Goal: Check status: Check status

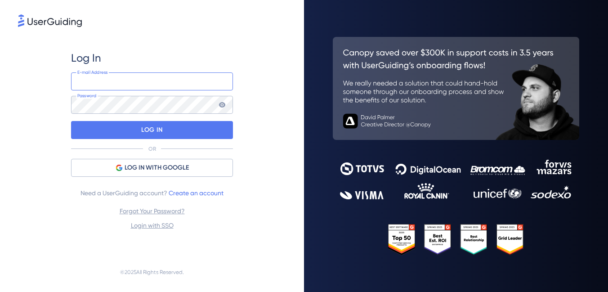
click at [107, 76] on input "email" at bounding box center [152, 81] width 162 height 18
click at [0, 291] on com-1password-button at bounding box center [0, 292] width 0 height 0
type input "[PERSON_NAME][EMAIL_ADDRESS][PERSON_NAME][DOMAIN_NAME]"
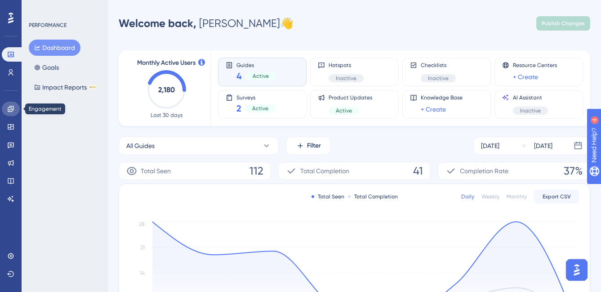
click at [9, 111] on icon at bounding box center [10, 108] width 7 height 7
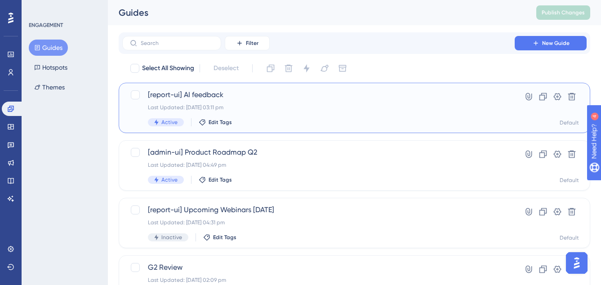
click at [208, 92] on span "[report-ui] AI feedback" at bounding box center [318, 94] width 341 height 11
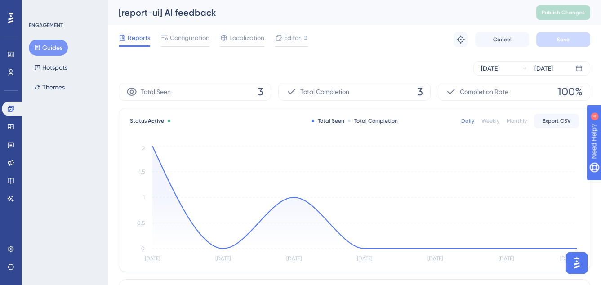
click at [135, 41] on span "Reports" at bounding box center [139, 37] width 22 height 11
click at [9, 106] on icon at bounding box center [11, 109] width 6 height 6
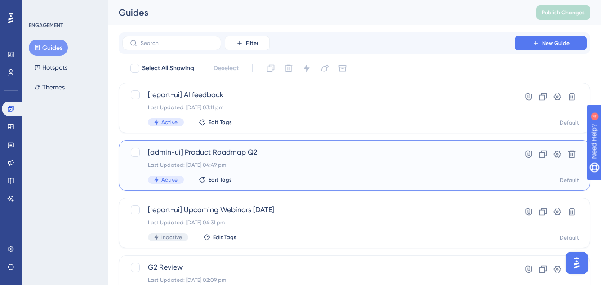
click at [214, 151] on span "[admin-ui] Product Roadmap Q2" at bounding box center [318, 152] width 341 height 11
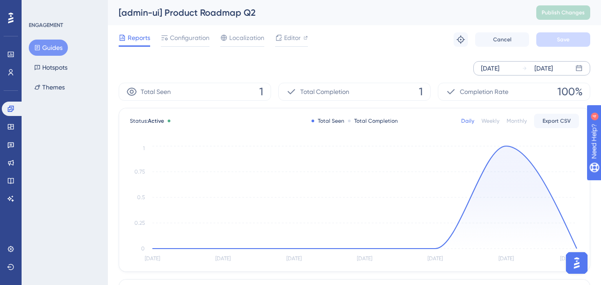
click at [553, 69] on div "[DATE]" at bounding box center [543, 68] width 18 height 11
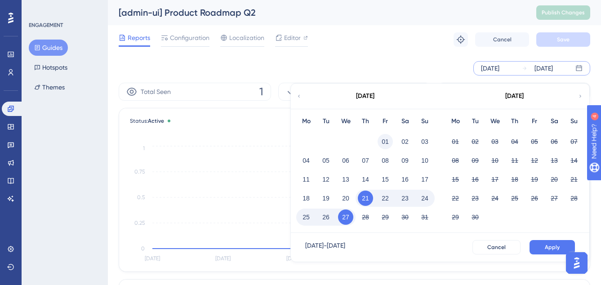
click at [386, 140] on button "01" at bounding box center [384, 141] width 15 height 15
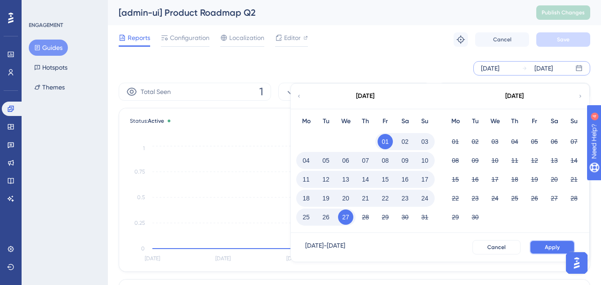
click at [562, 244] on button "Apply" at bounding box center [551, 247] width 45 height 14
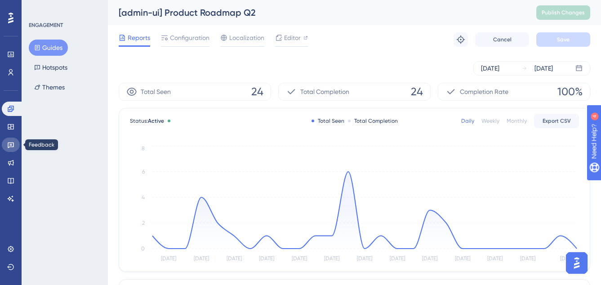
drag, startPoint x: 13, startPoint y: 142, endPoint x: 18, endPoint y: 140, distance: 4.7
click at [13, 141] on icon at bounding box center [10, 144] width 7 height 7
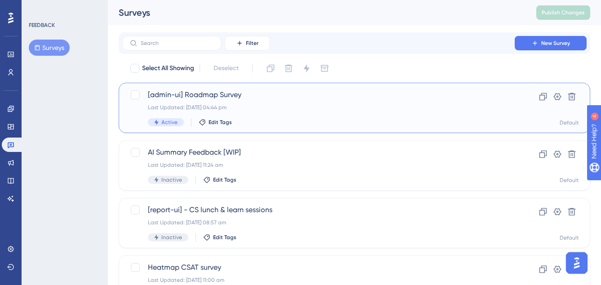
click at [226, 92] on span "[admin-ui] Roadmap Survey" at bounding box center [318, 94] width 341 height 11
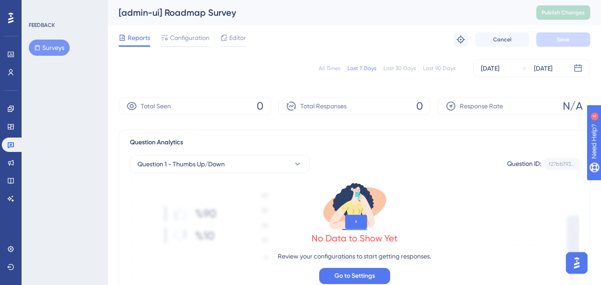
click at [444, 67] on div "Last 90 Days" at bounding box center [439, 68] width 32 height 7
click at [11, 124] on icon at bounding box center [11, 126] width 6 height 5
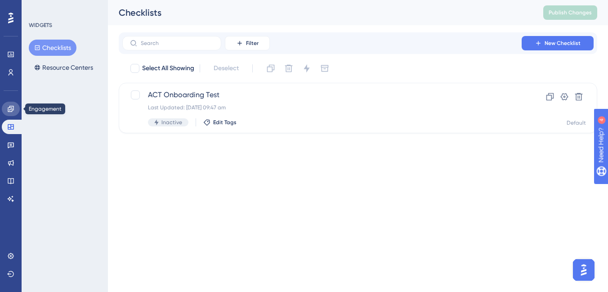
click at [14, 107] on link at bounding box center [11, 109] width 18 height 14
